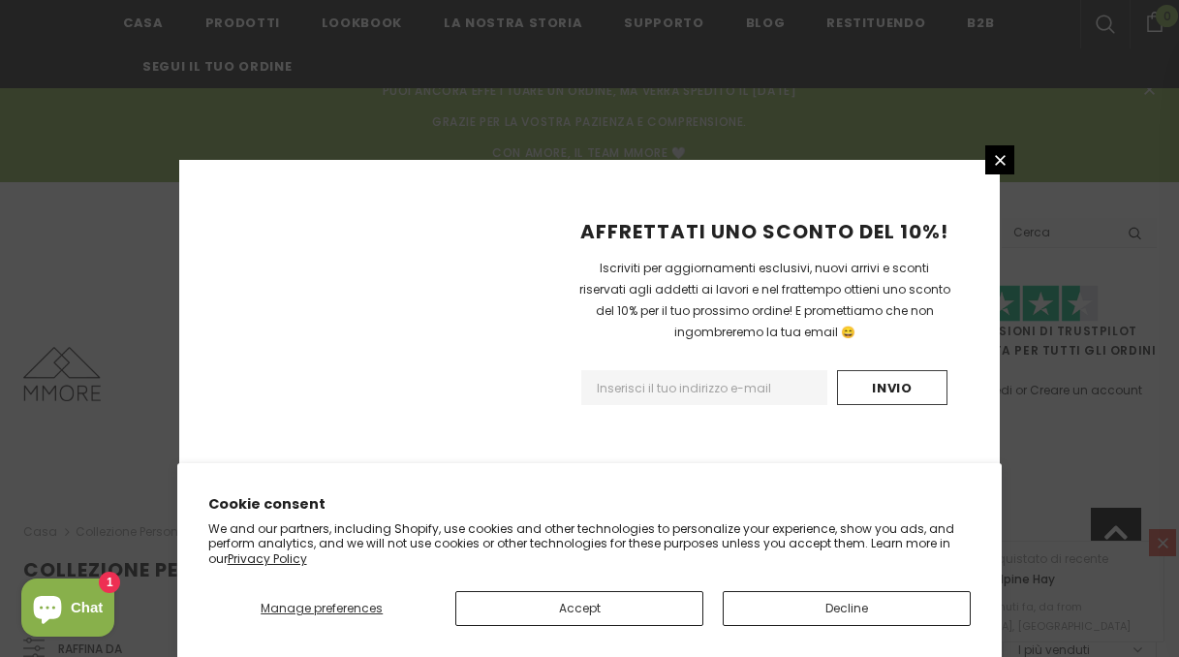
scroll to position [1550, 0]
